Goal: Task Accomplishment & Management: Manage account settings

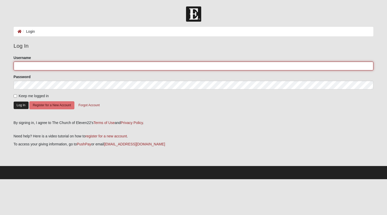
type input "Metacom101"
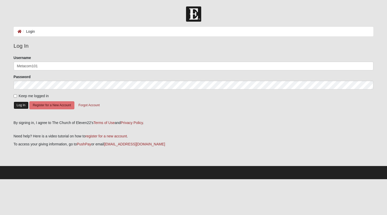
click at [21, 105] on button "Log In" at bounding box center [21, 104] width 15 height 7
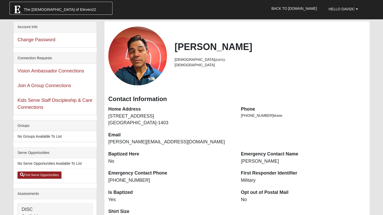
click at [37, 12] on span "The [DEMOGRAPHIC_DATA] of Eleven22" at bounding box center [60, 9] width 72 height 5
click at [298, 6] on link "Back to [DOMAIN_NAME]" at bounding box center [293, 8] width 53 height 13
